Goal: Communication & Community: Connect with others

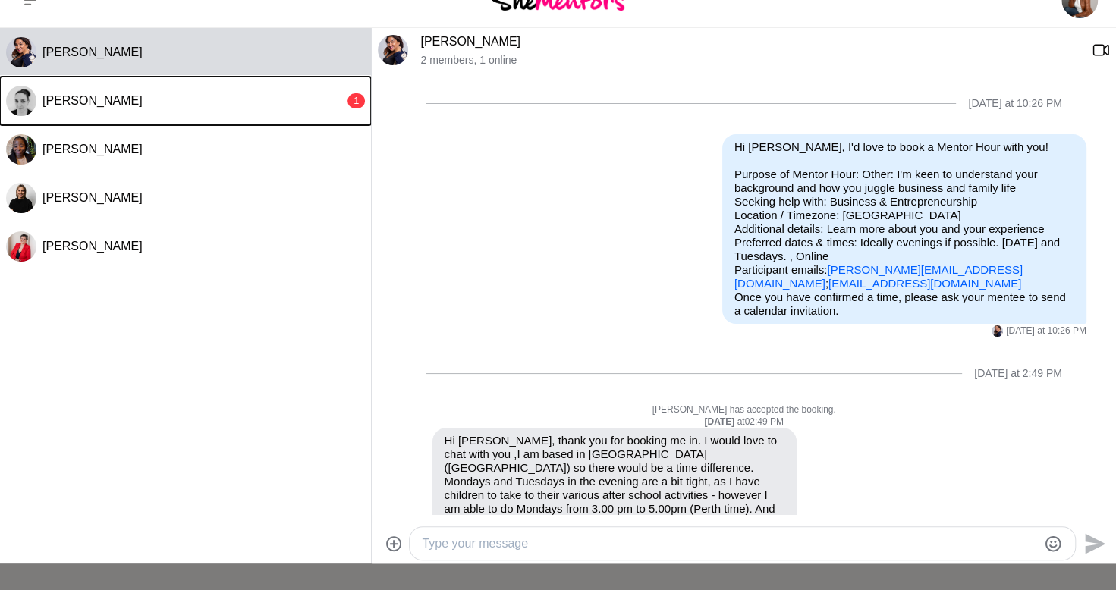
scroll to position [668, 0]
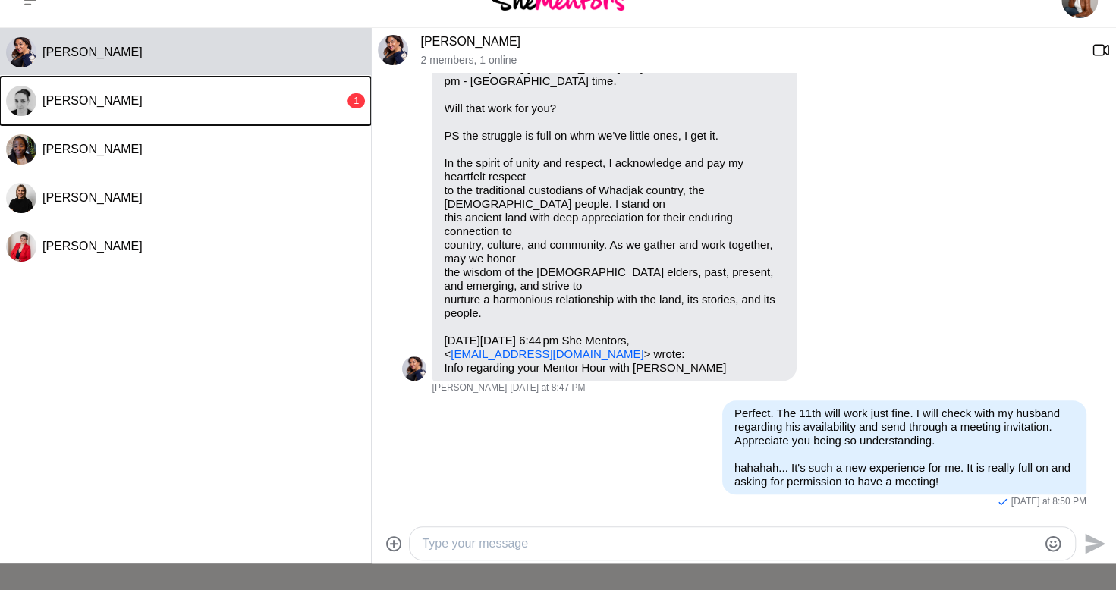
click at [238, 114] on button "Erin 1" at bounding box center [185, 101] width 371 height 49
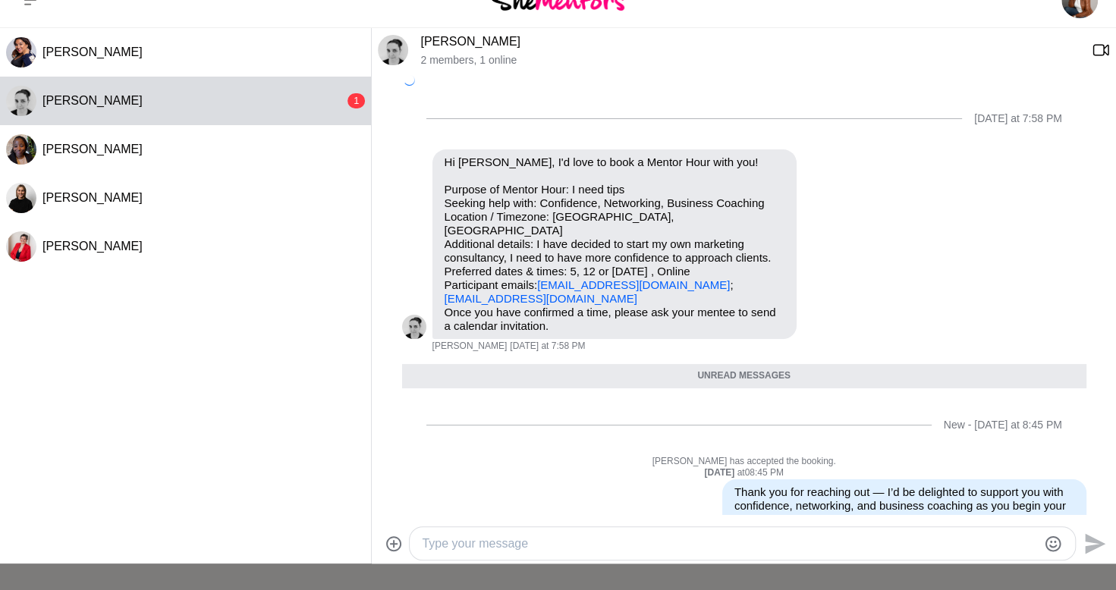
scroll to position [104, 0]
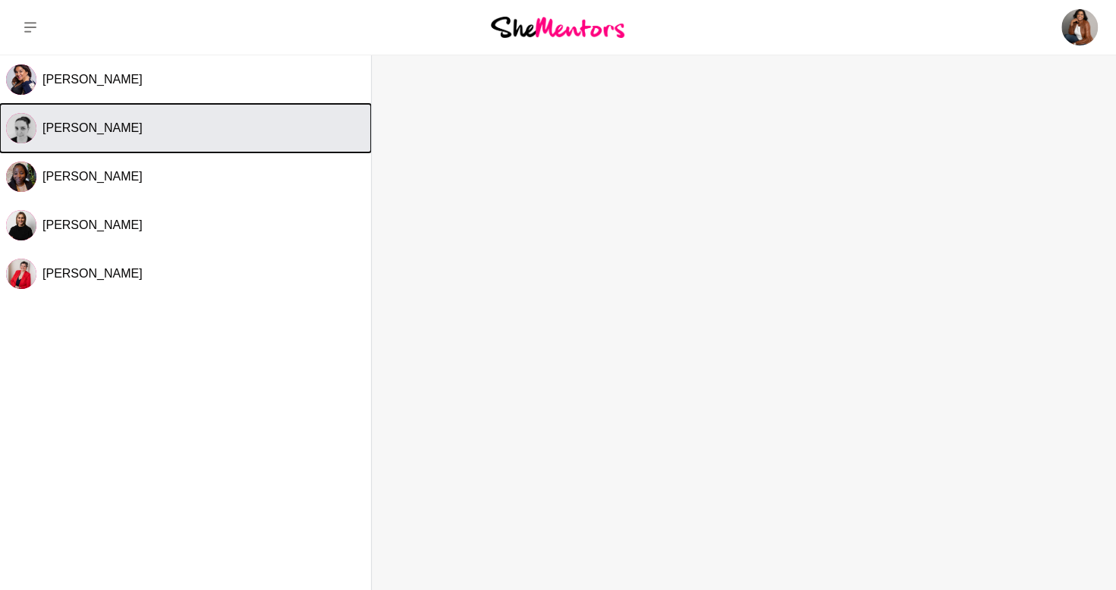
click at [123, 146] on button "[PERSON_NAME]" at bounding box center [185, 128] width 371 height 49
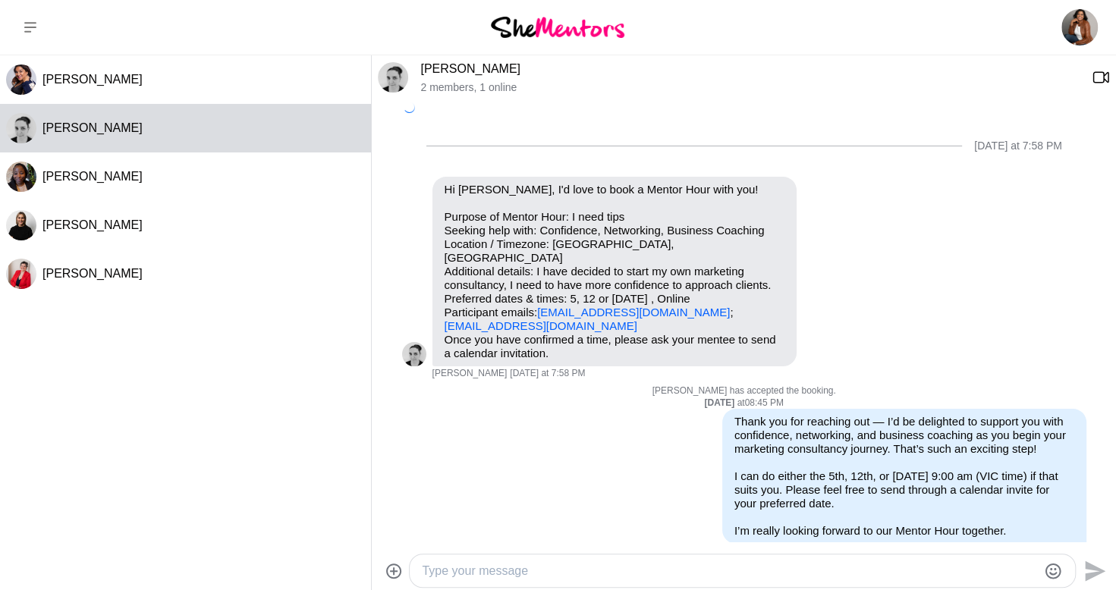
scroll to position [7, 0]
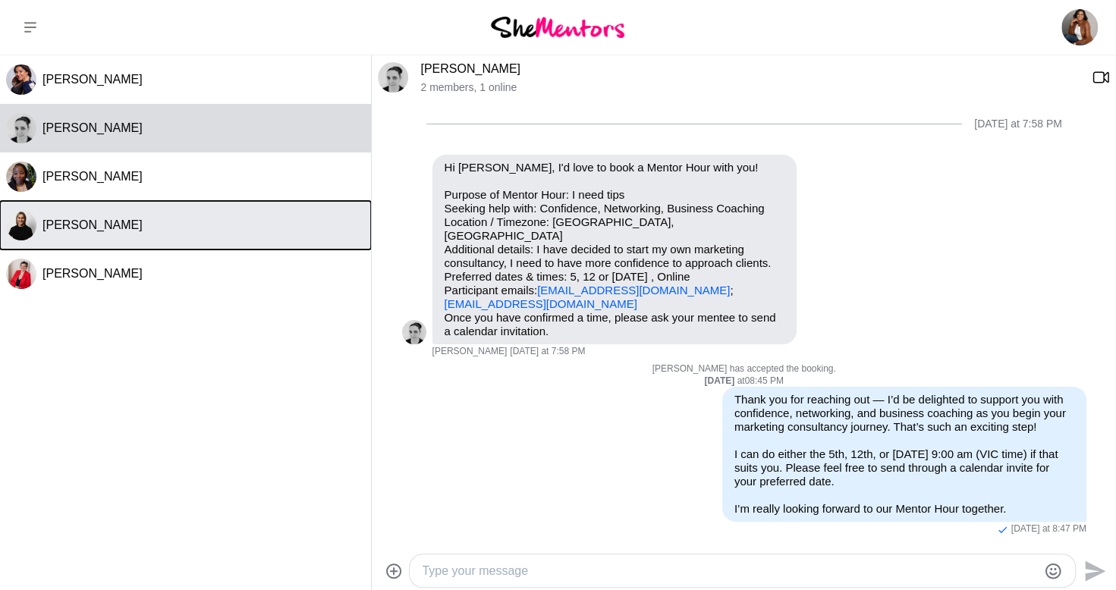
click at [97, 244] on button "[PERSON_NAME]" at bounding box center [185, 225] width 371 height 49
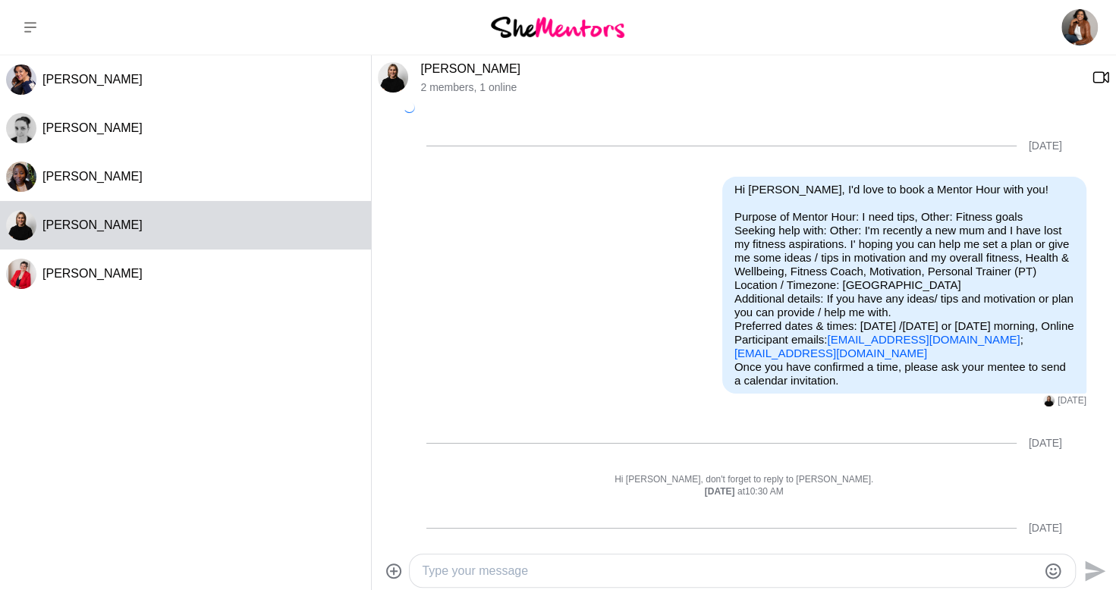
scroll to position [232, 0]
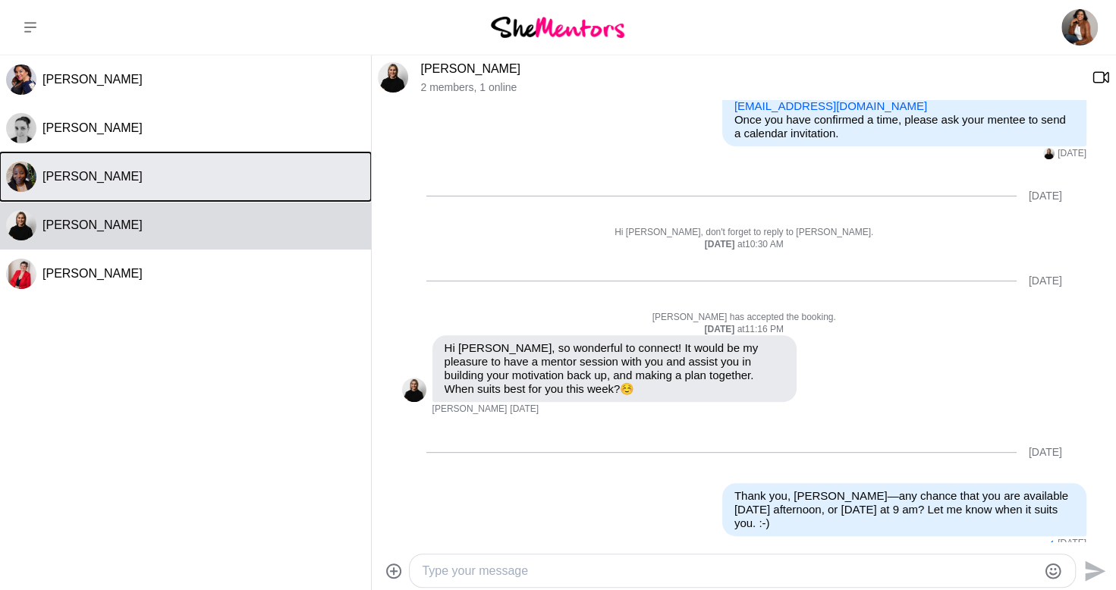
click at [102, 186] on button "[PERSON_NAME]" at bounding box center [185, 177] width 371 height 49
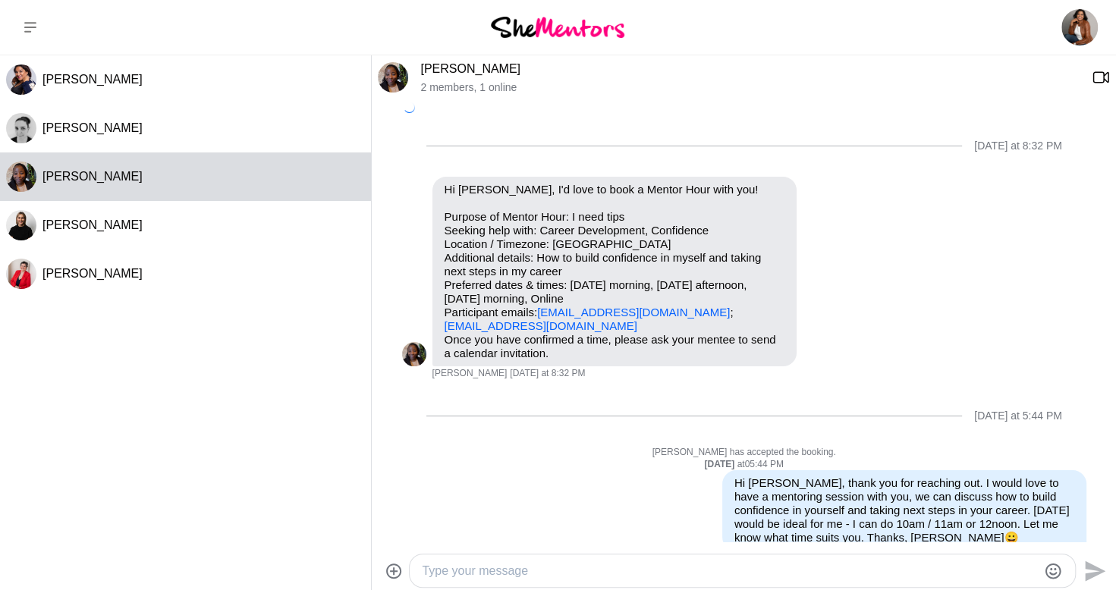
scroll to position [206, 0]
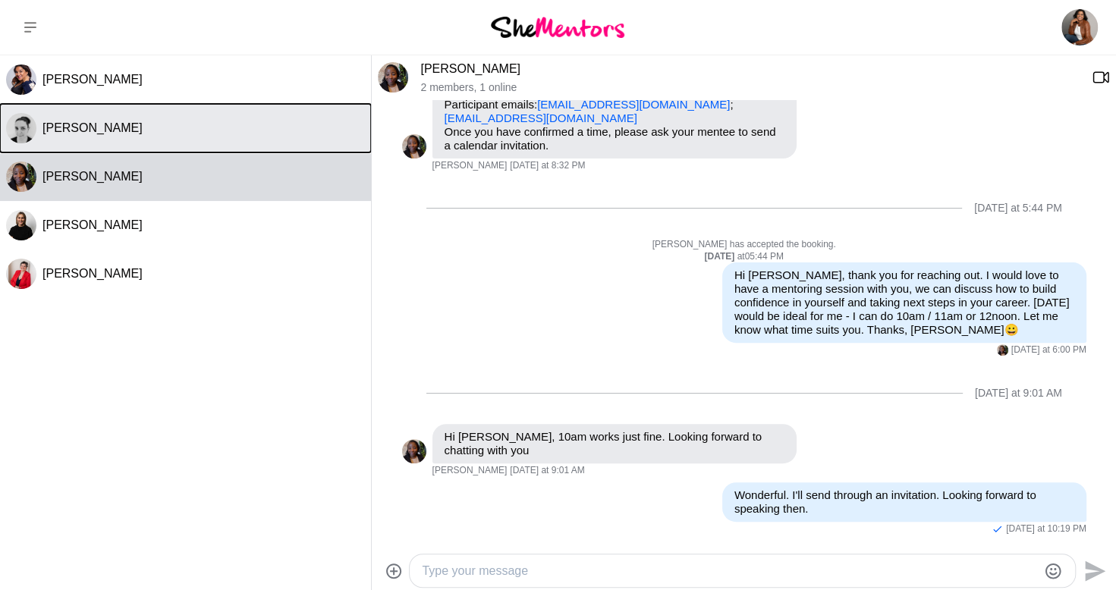
click at [105, 131] on div "[PERSON_NAME]" at bounding box center [203, 128] width 323 height 15
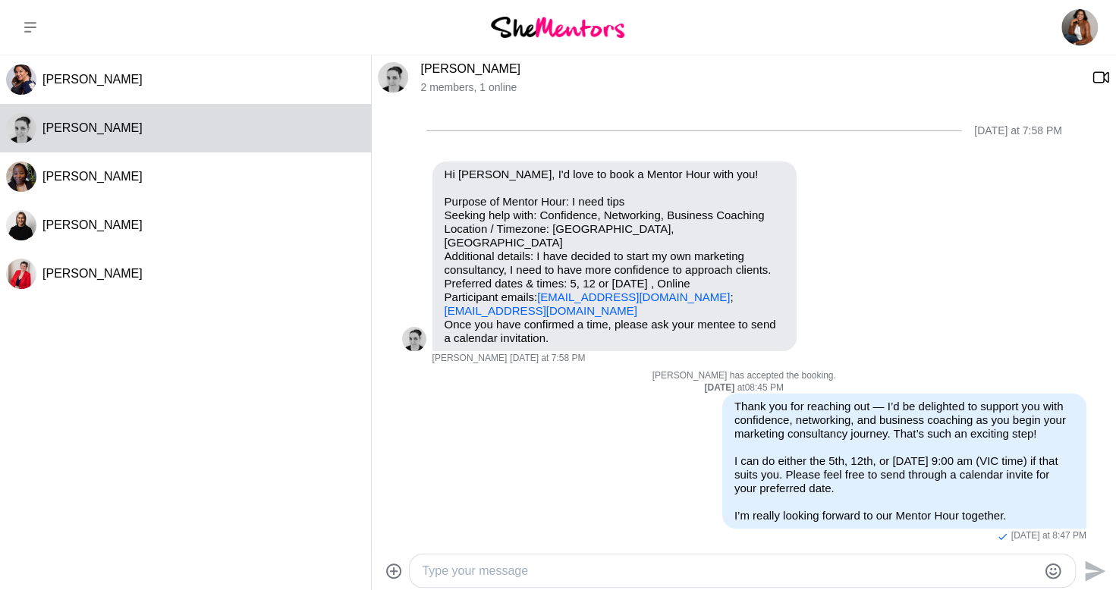
scroll to position [7, 0]
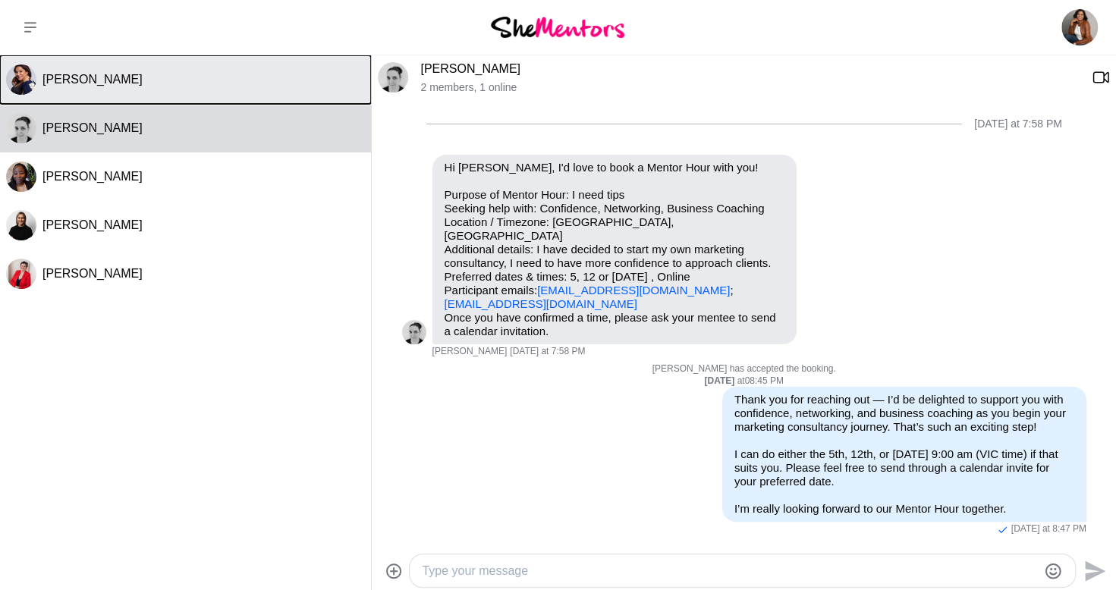
click at [106, 89] on button "[PERSON_NAME]" at bounding box center [185, 79] width 371 height 49
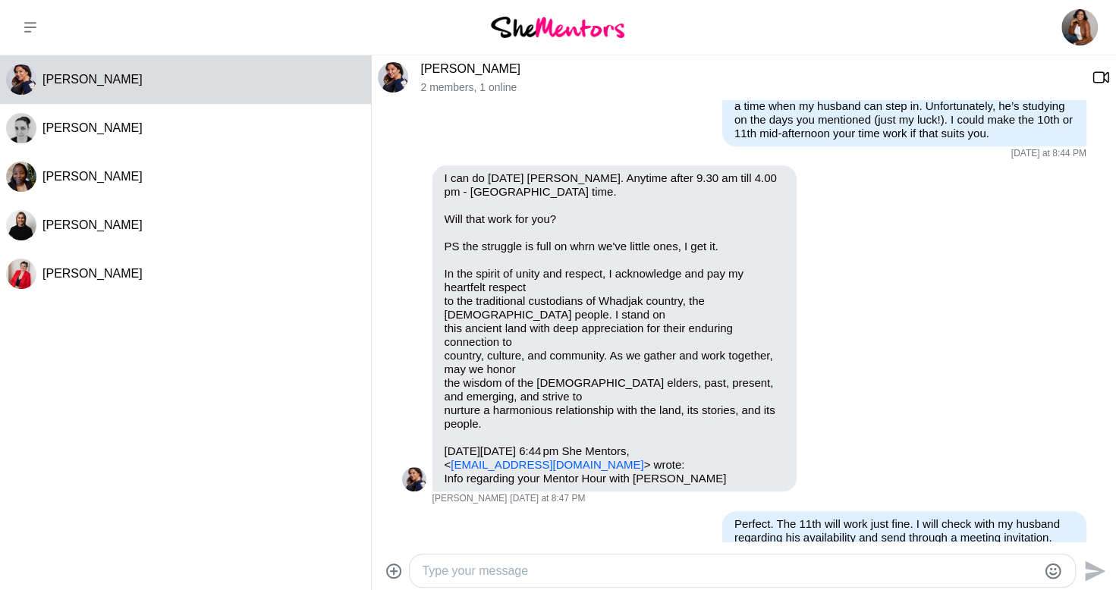
scroll to position [668, 0]
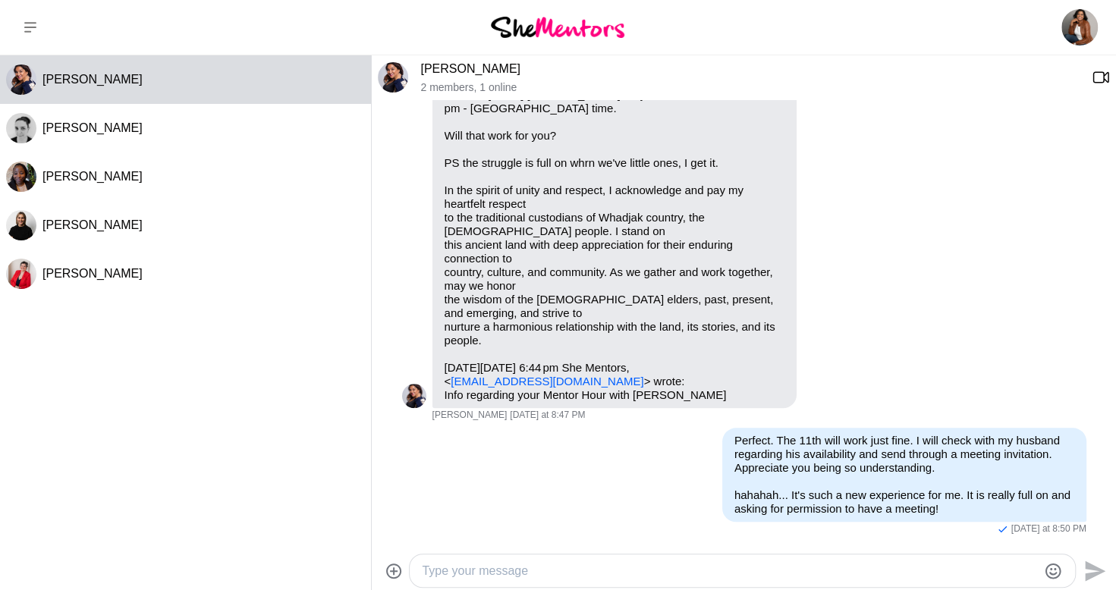
click at [523, 571] on textarea "Type your message" at bounding box center [729, 571] width 615 height 18
drag, startPoint x: 479, startPoint y: 569, endPoint x: 419, endPoint y: 569, distance: 60.0
click at [419, 569] on div "Me again. Let's do 3.30 pm on the [DATE]. It'll be your 1.30 pm." at bounding box center [743, 571] width 666 height 33
click at [789, 568] on textarea "Let's do 3.30 pm on the [DATE]. It'll be your 1.30 pm." at bounding box center [729, 571] width 615 height 18
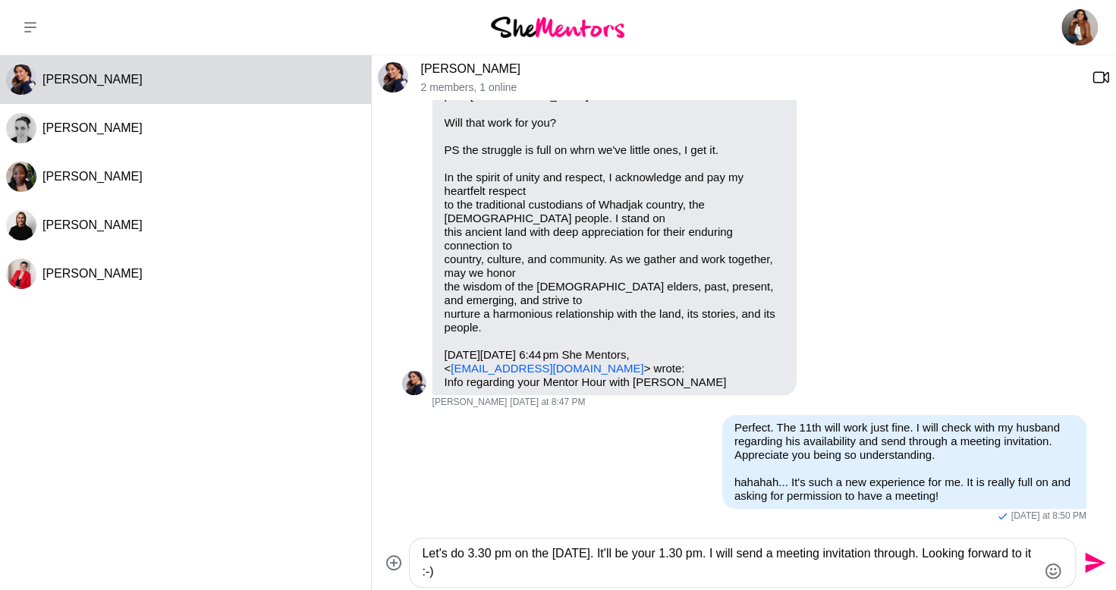
click at [555, 580] on textarea "Let's do 3.30 pm on the [DATE]. It'll be your 1.30 pm. I will send a meeting in…" at bounding box center [729, 563] width 615 height 36
type textarea "Let's do 3.30 pm on the [DATE]. It'll be your 1.30 pm. I will send a meeting in…"
click at [1087, 559] on icon "Send" at bounding box center [1095, 563] width 20 height 20
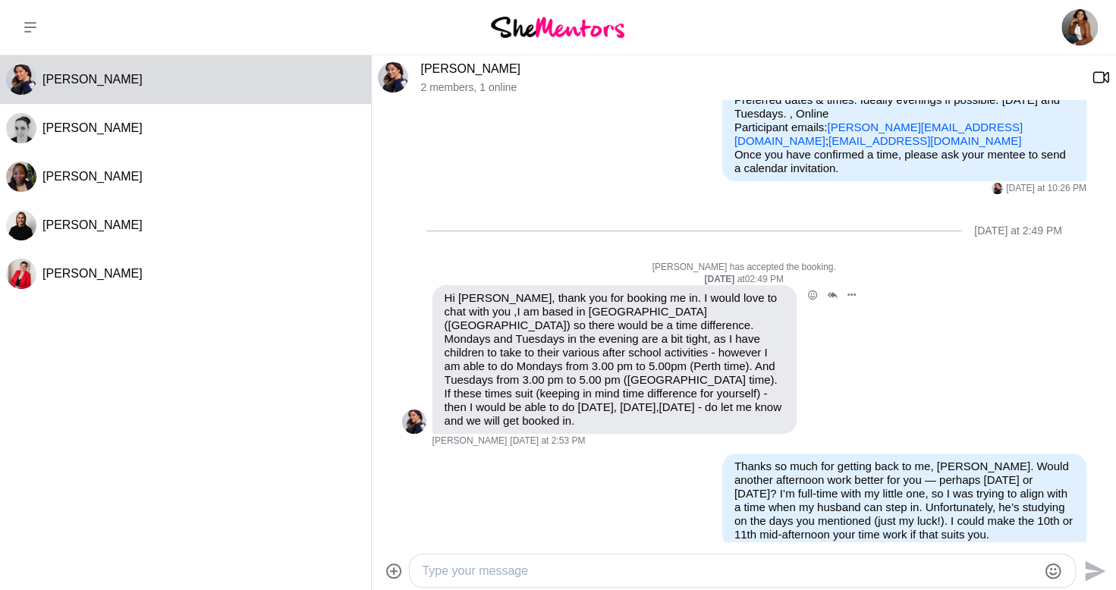
scroll to position [0, 0]
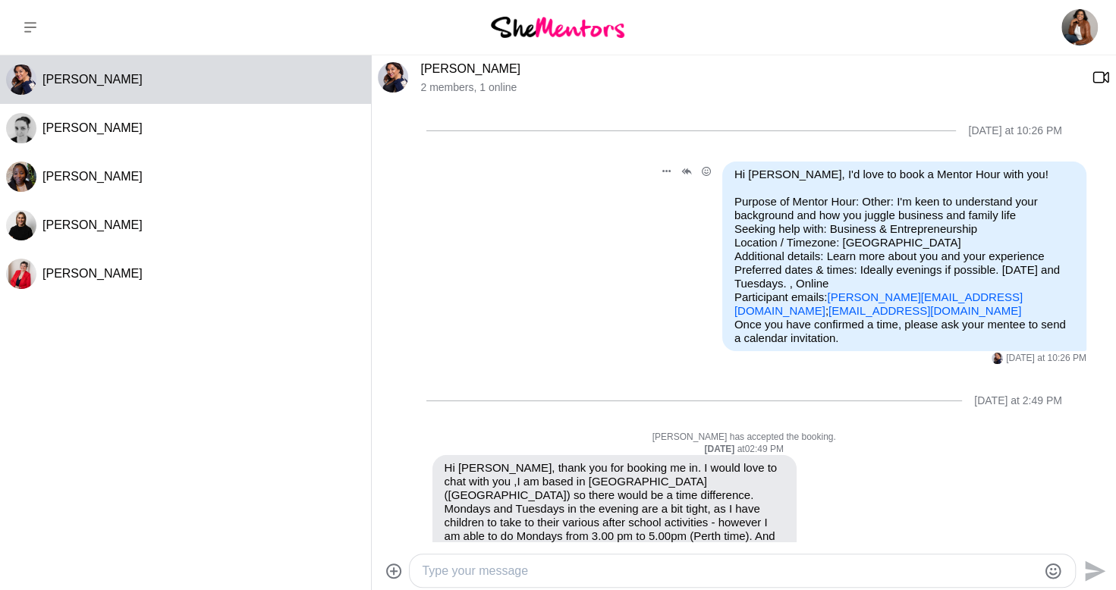
click at [947, 294] on p "Purpose of Mentor Hour: Other: I'm keen to understand your background and how y…" at bounding box center [905, 256] width 340 height 123
drag, startPoint x: 947, startPoint y: 296, endPoint x: 818, endPoint y: 300, distance: 129.1
click at [818, 300] on p "Purpose of Mentor Hour: Other: I'm keen to understand your background and how y…" at bounding box center [905, 256] width 340 height 123
copy p "[PERSON_NAME][EMAIL_ADDRESS][DOMAIN_NAME] ;"
